Goal: Information Seeking & Learning: Learn about a topic

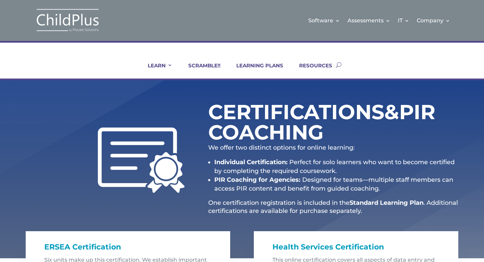
drag, startPoint x: 443, startPoint y: 59, endPoint x: 467, endPoint y: 64, distance: 24.6
click at [444, 59] on div "LEARN IN-PERSON Consulting On-site Events Summit Scramble!! ONLINE Courses Cert…" at bounding box center [242, 64] width 433 height 27
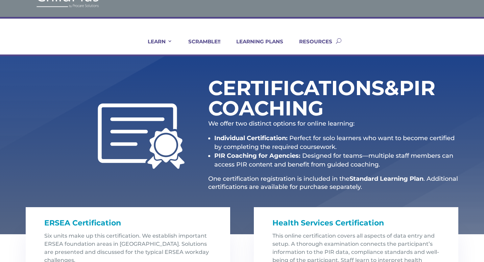
scroll to position [27, 0]
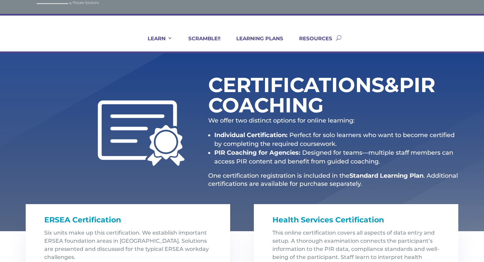
click at [475, 130] on div "Certifications & PIR Coaching We offer two distinct options for online learning…" at bounding box center [242, 142] width 484 height 178
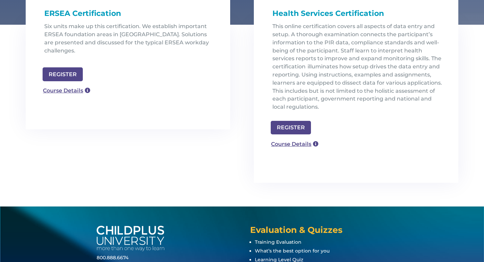
scroll to position [271, 0]
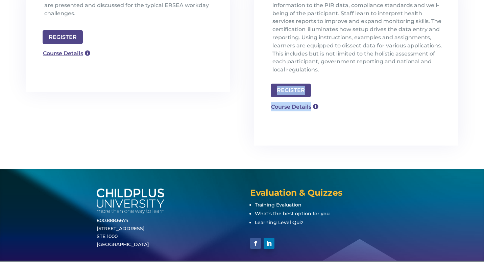
drag, startPoint x: 484, startPoint y: 103, endPoint x: 474, endPoint y: 9, distance: 93.6
click at [474, 9] on div "ERSEA Certification Six units make up this certification. We establish importan…" at bounding box center [242, 78] width 484 height 182
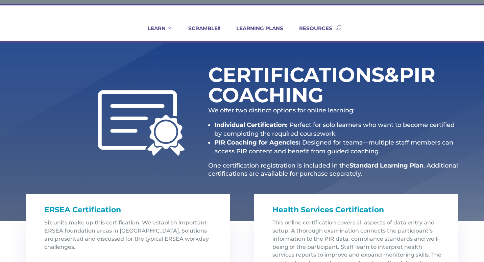
scroll to position [0, 0]
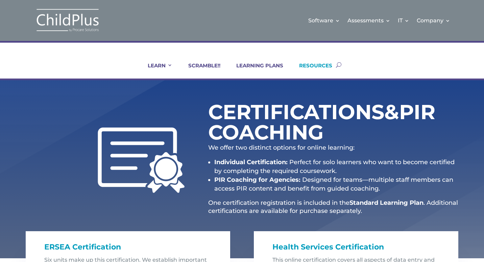
click at [313, 67] on link "RESOURCES" at bounding box center [312, 70] width 42 height 16
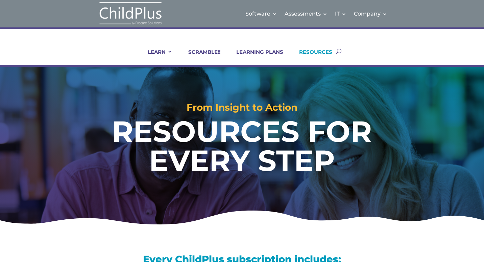
click at [481, 48] on div "LEARN IN-PERSON Consulting On-site Events Summit Scramble!! ONLINE Courses Cert…" at bounding box center [242, 46] width 484 height 39
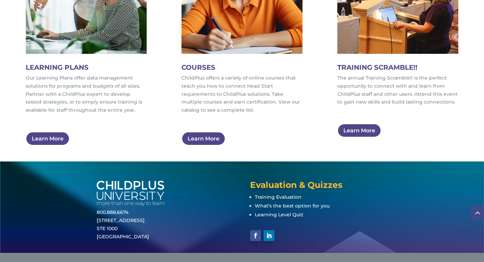
scroll to position [453, 0]
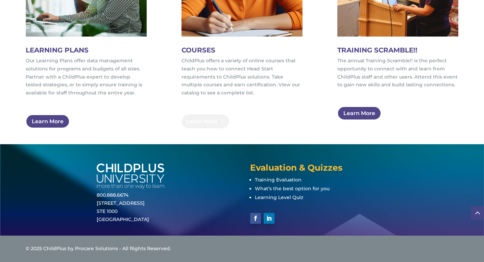
click at [198, 122] on link "Learn More" at bounding box center [206, 121] width 48 height 14
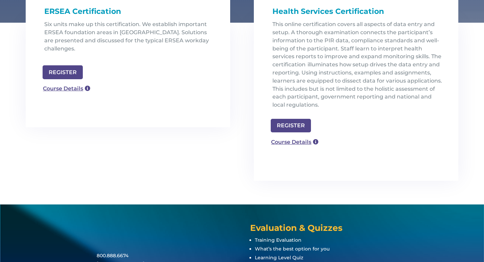
scroll to position [237, 0]
